Goal: Communication & Community: Share content

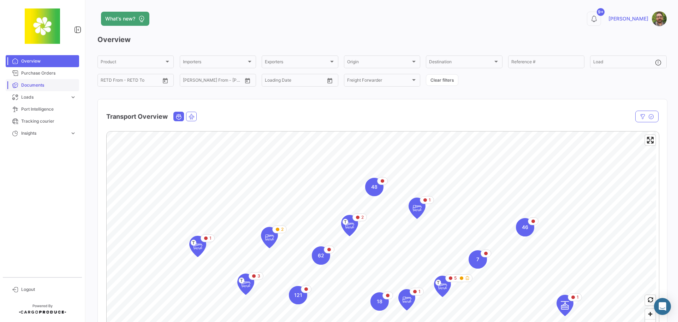
click at [36, 84] on span "Documents" at bounding box center [48, 85] width 55 height 6
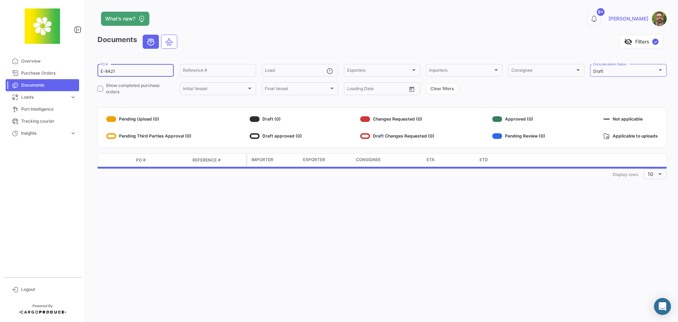
click at [117, 72] on input "E-8421" at bounding box center [136, 71] width 70 height 5
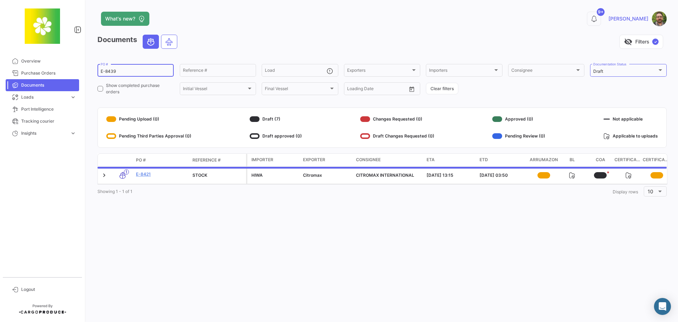
type input "E-8439"
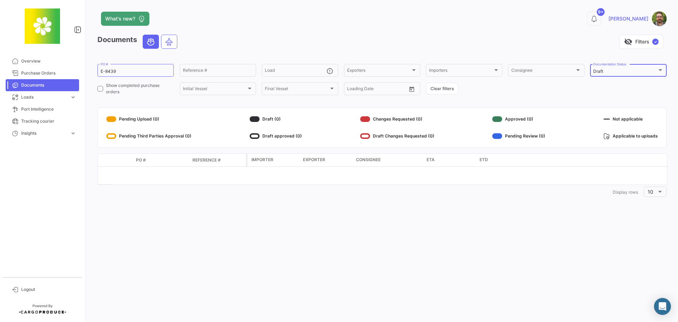
click at [631, 71] on div "Draft" at bounding box center [626, 71] width 64 height 5
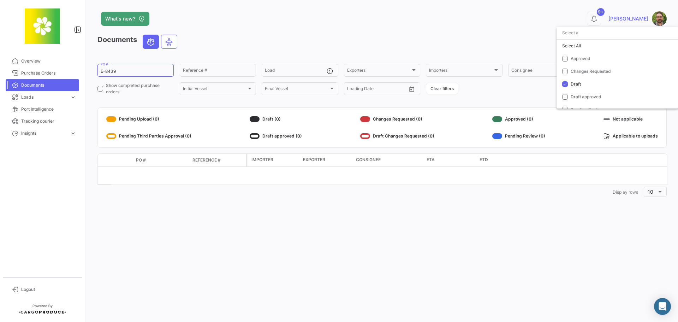
scroll to position [28, 0]
click at [565, 56] on mat-pseudo-checkbox at bounding box center [566, 57] width 6 height 6
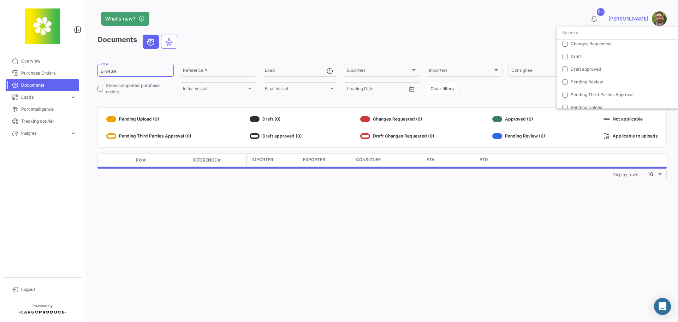
click at [494, 30] on div at bounding box center [339, 161] width 678 height 322
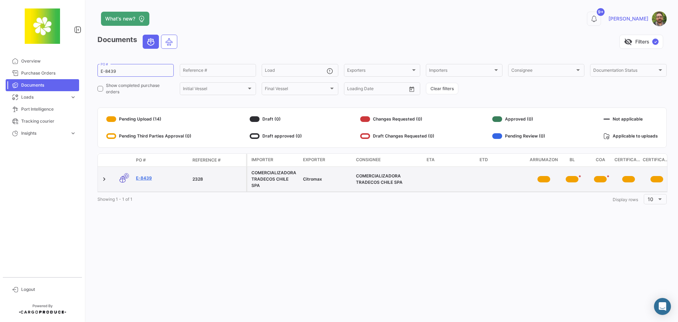
click at [142, 178] on link "E-8439" at bounding box center [161, 178] width 51 height 6
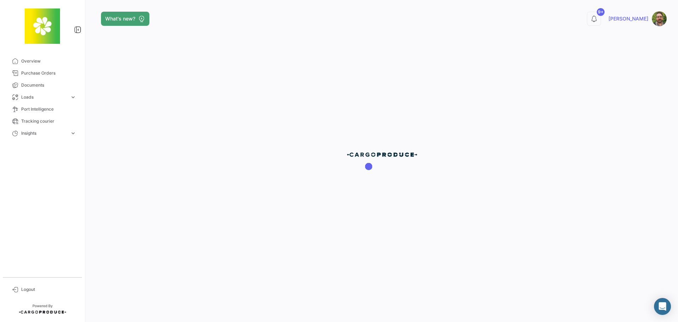
drag, startPoint x: 313, startPoint y: 193, endPoint x: 433, endPoint y: 201, distance: 120.1
click at [433, 201] on div at bounding box center [382, 161] width 592 height 322
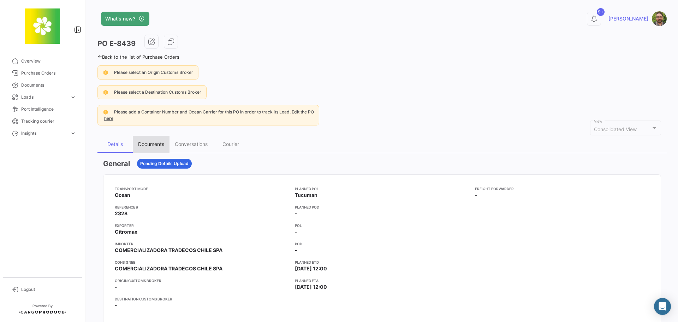
click at [149, 145] on div "Documents" at bounding box center [151, 144] width 26 height 6
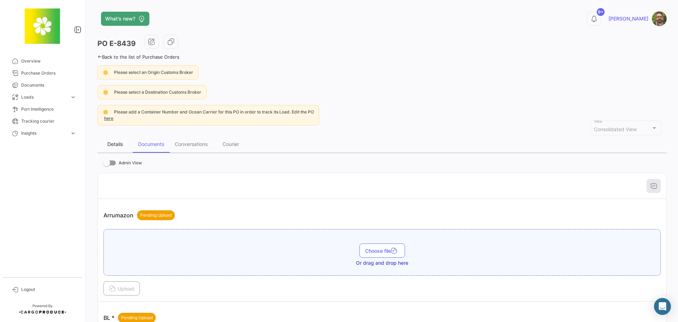
drag, startPoint x: 114, startPoint y: 144, endPoint x: 123, endPoint y: 146, distance: 8.9
click at [114, 144] on div "Details" at bounding box center [115, 144] width 16 height 6
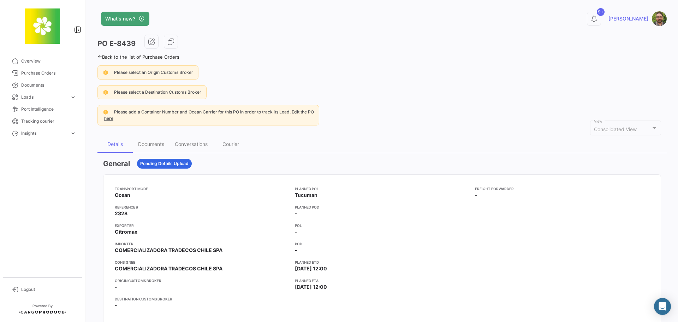
drag, startPoint x: 63, startPoint y: 102, endPoint x: 160, endPoint y: 31, distance: 119.9
click at [160, 31] on mat-sidenav-container "Overview Purchase Orders Documents Loads expand_more Air Shipments Ocean Loads …" at bounding box center [339, 161] width 678 height 322
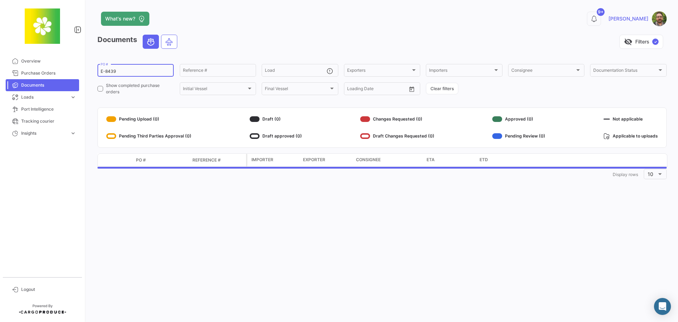
click at [138, 72] on input "E-8439" at bounding box center [136, 71] width 70 height 5
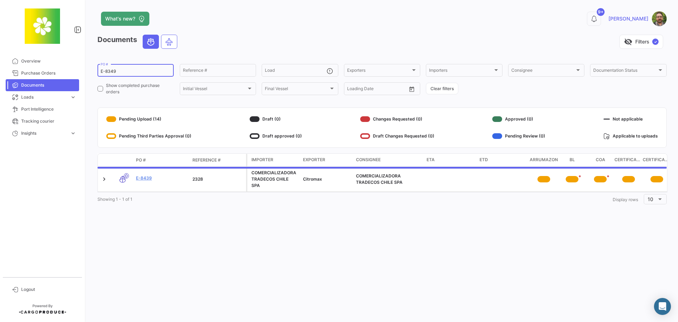
type input "E-8349"
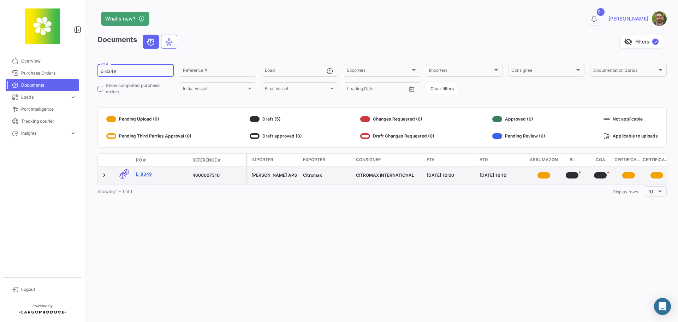
click at [143, 173] on link "E-8349" at bounding box center [161, 174] width 51 height 6
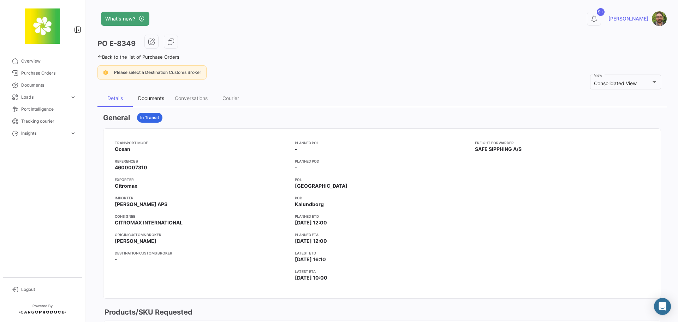
click at [147, 94] on div "Documents" at bounding box center [151, 98] width 37 height 17
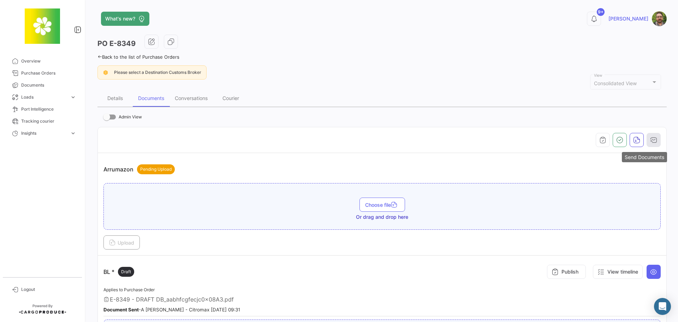
click at [651, 142] on icon "button" at bounding box center [654, 139] width 7 height 7
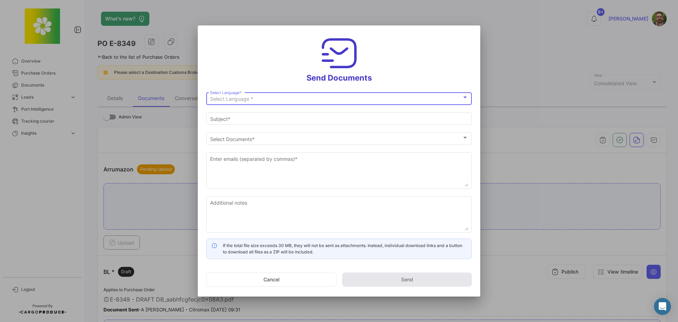
click at [342, 98] on div "Select Language *" at bounding box center [336, 99] width 252 height 6
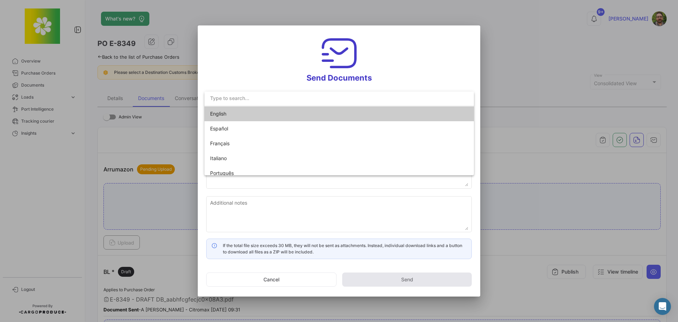
click at [325, 116] on mat-option "English" at bounding box center [340, 113] width 270 height 15
type input "[PERSON_NAME] has shared the documents of PO # E-8349 with you"
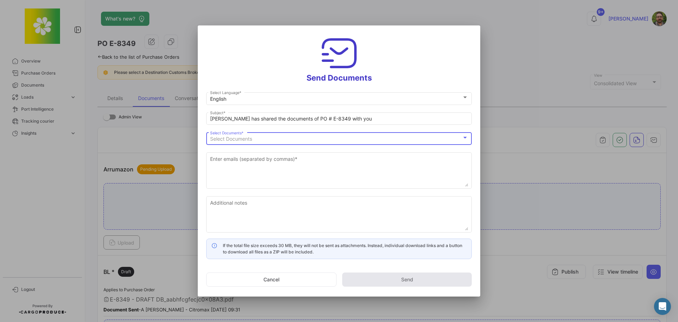
click at [294, 136] on div "Select Documents" at bounding box center [336, 139] width 252 height 6
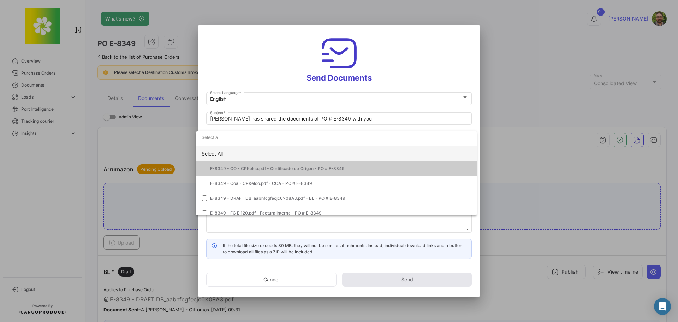
click at [269, 153] on div "Select All" at bounding box center [336, 153] width 281 height 15
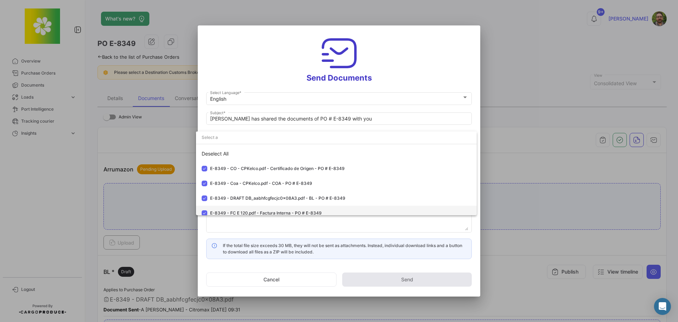
click at [204, 212] on mat-pseudo-checkbox at bounding box center [205, 213] width 6 height 6
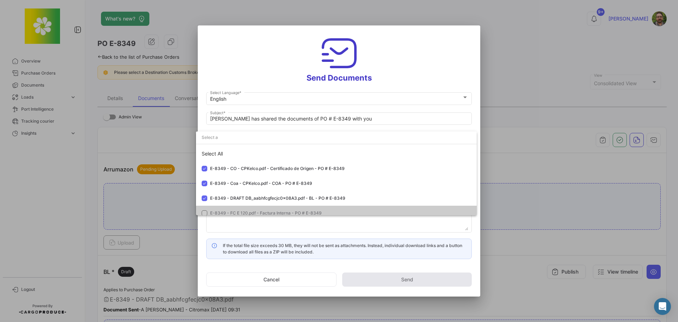
click at [230, 225] on div at bounding box center [339, 161] width 678 height 322
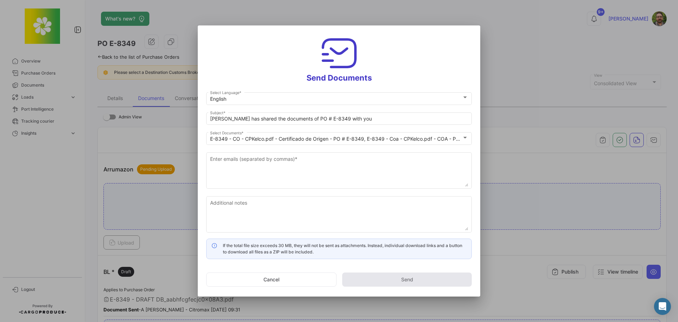
click at [249, 161] on textarea "Enter emails (separated by commas) *" at bounding box center [339, 170] width 258 height 31
click at [287, 162] on textarea "Enter emails (separated by commas) *" at bounding box center [339, 170] width 258 height 31
paste textarea "[PERSON_NAME][EMAIL_ADDRESS][PERSON_NAME][DOMAIN_NAME]"
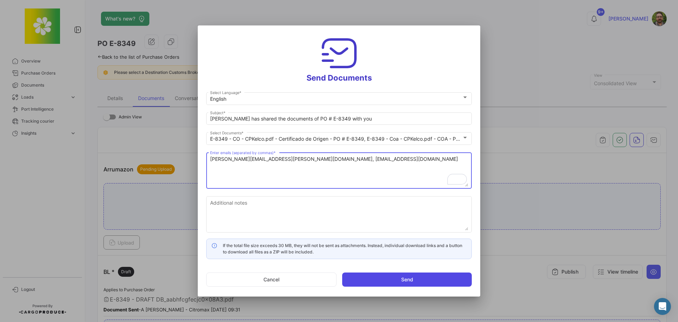
type textarea "[PERSON_NAME][EMAIL_ADDRESS][PERSON_NAME][DOMAIN_NAME], [EMAIL_ADDRESS][DOMAIN_…"
click at [394, 277] on button "Send" at bounding box center [407, 279] width 130 height 14
